Goal: Contribute content

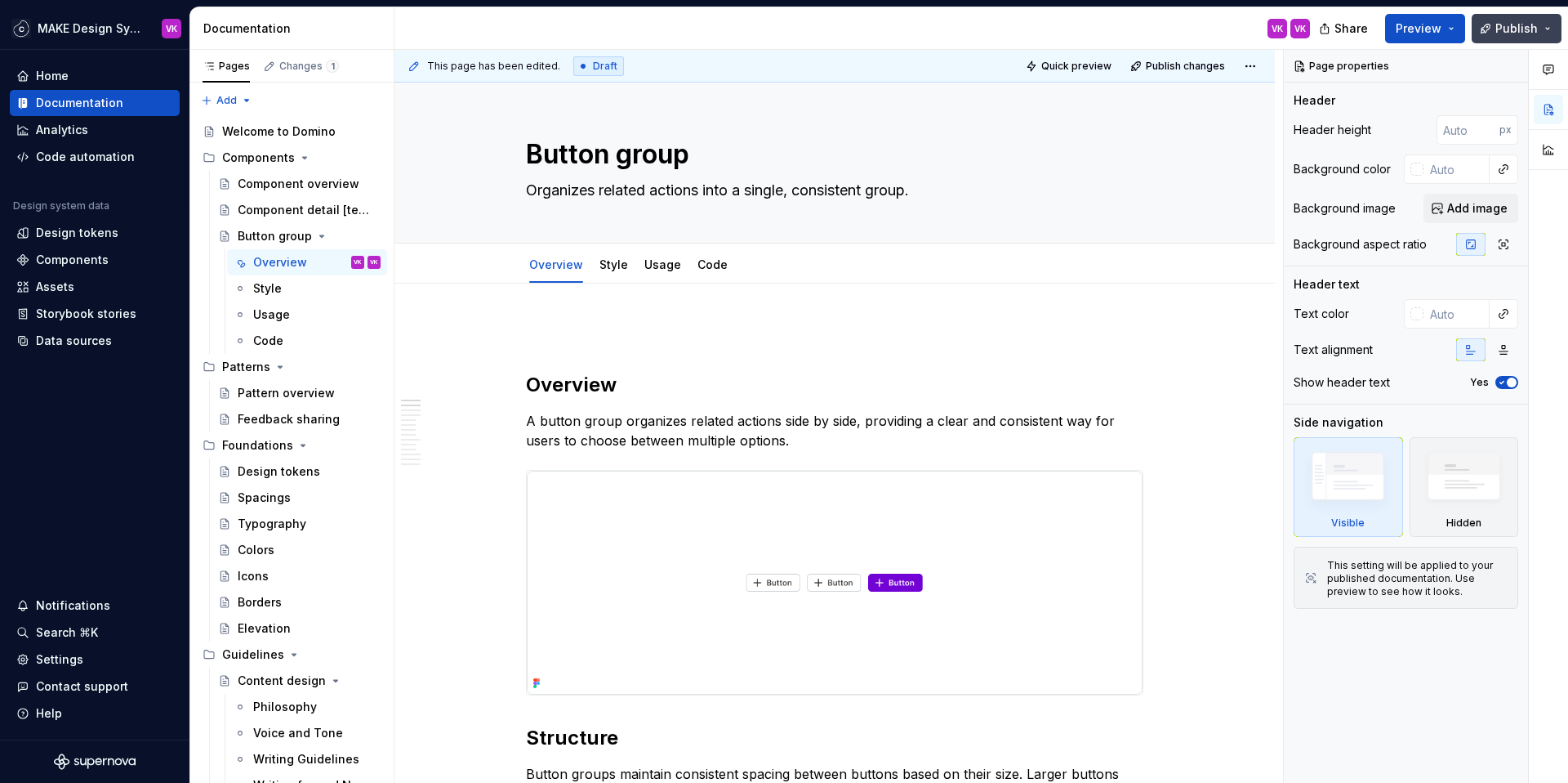
click at [1516, 32] on span "Publish" at bounding box center [1516, 29] width 43 height 16
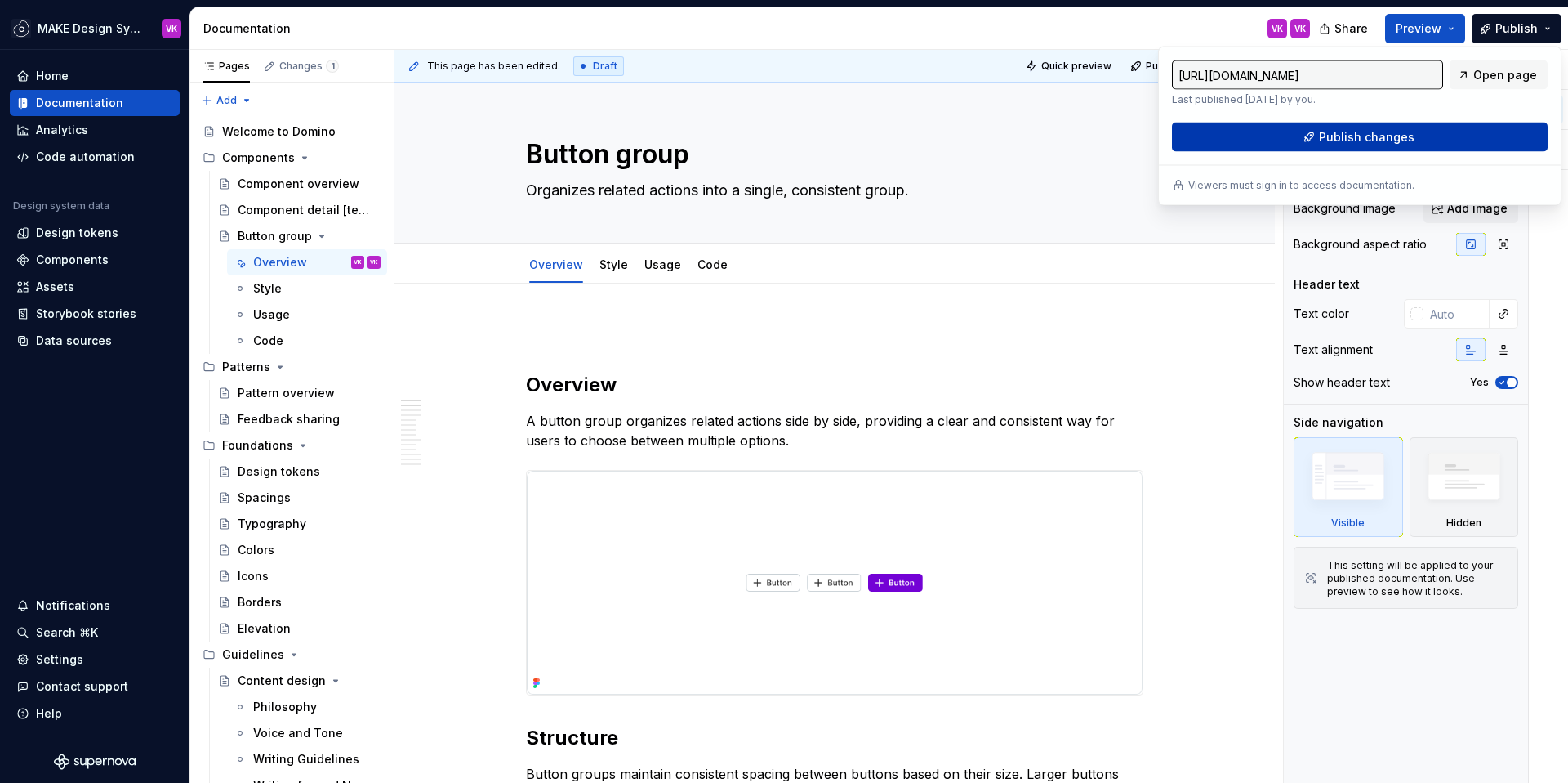
click at [1338, 139] on span "Publish changes" at bounding box center [1367, 137] width 95 height 16
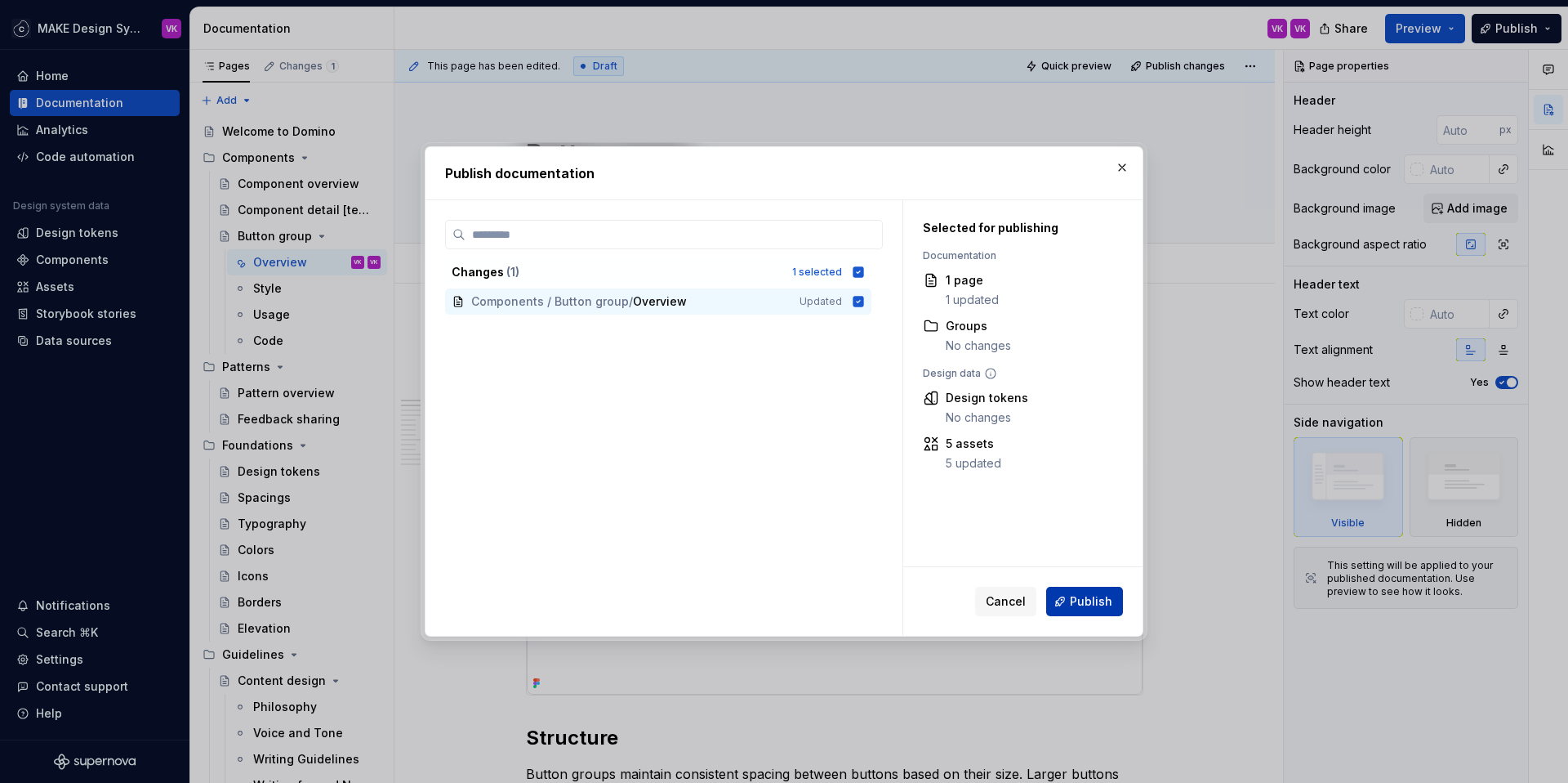
click at [1078, 604] on span "Publish" at bounding box center [1091, 601] width 43 height 16
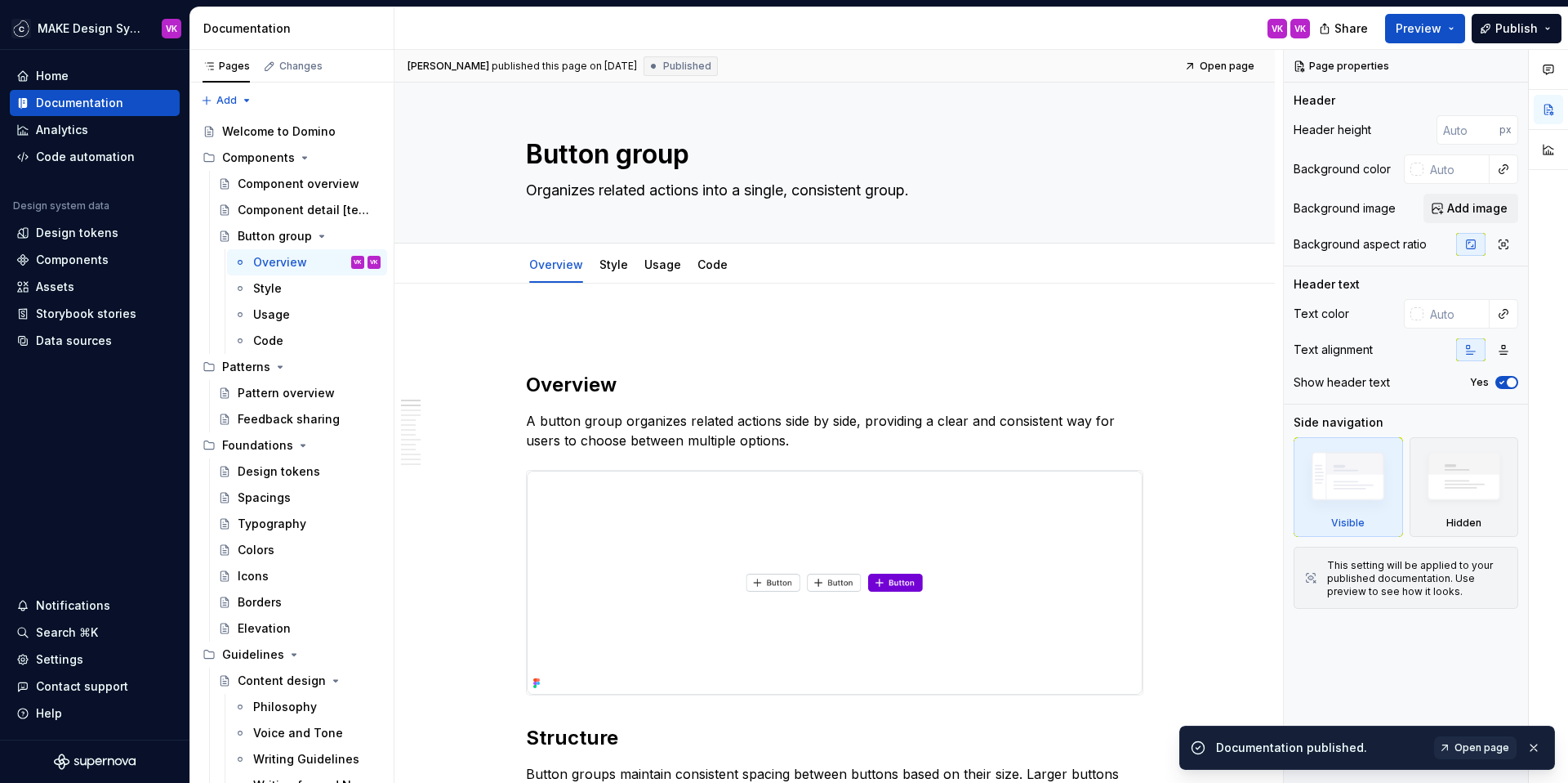
click at [1481, 744] on span "Open page" at bounding box center [1481, 747] width 55 height 13
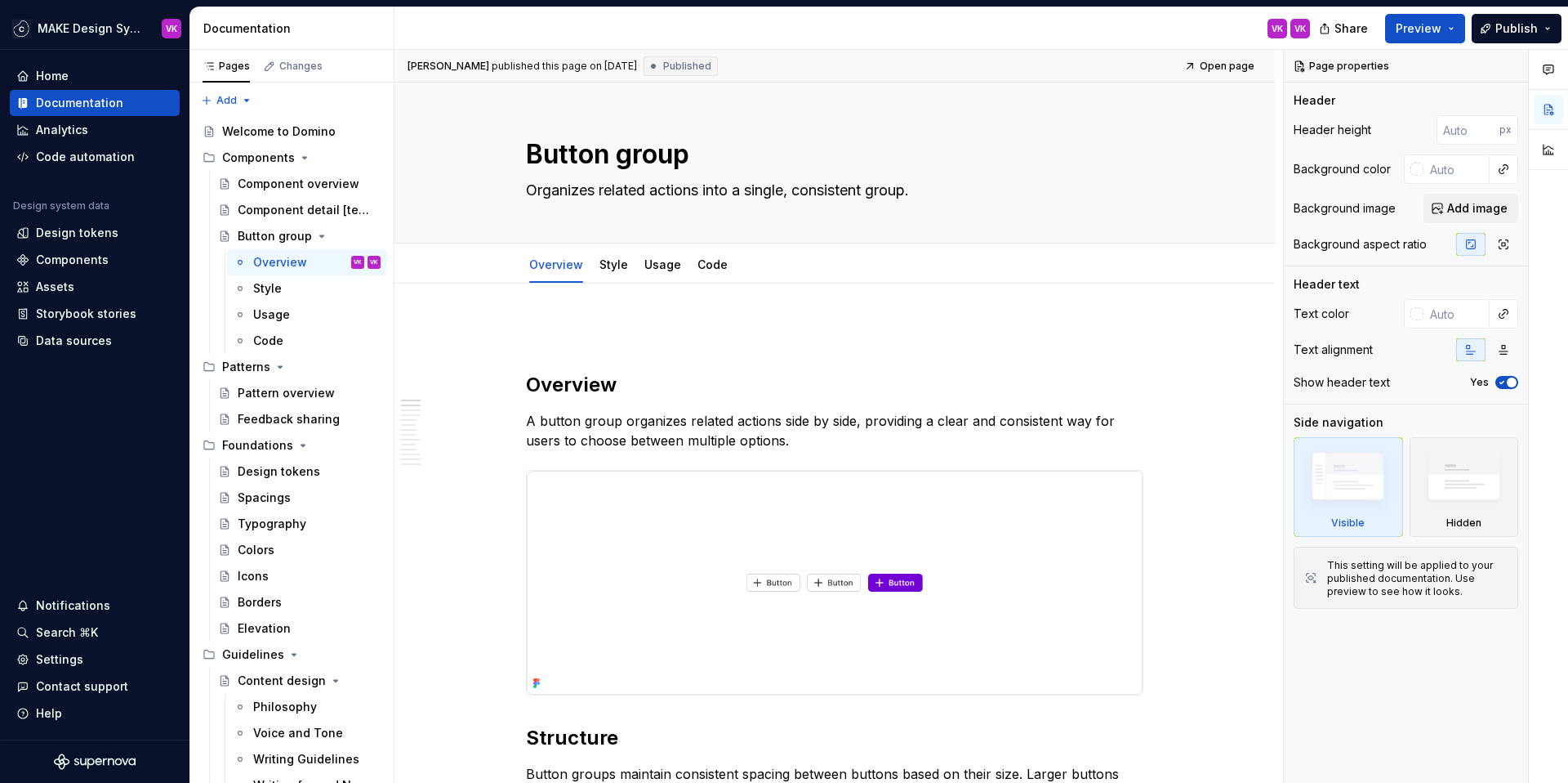
type textarea "*"
